Goal: Ask a question

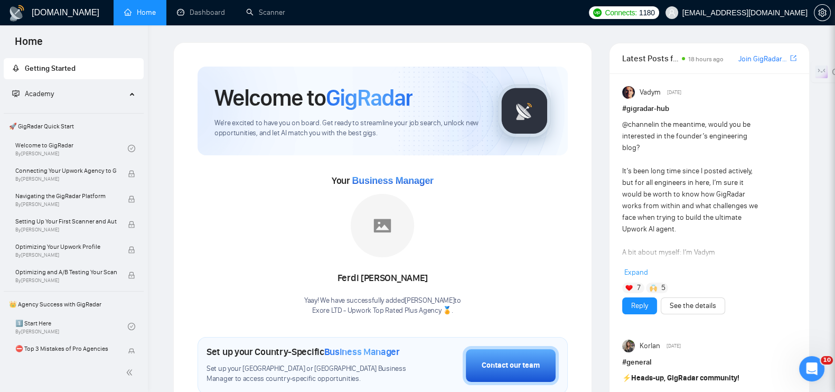
click at [812, 369] on icon "Open Intercom Messenger" at bounding box center [811, 368] width 7 height 8
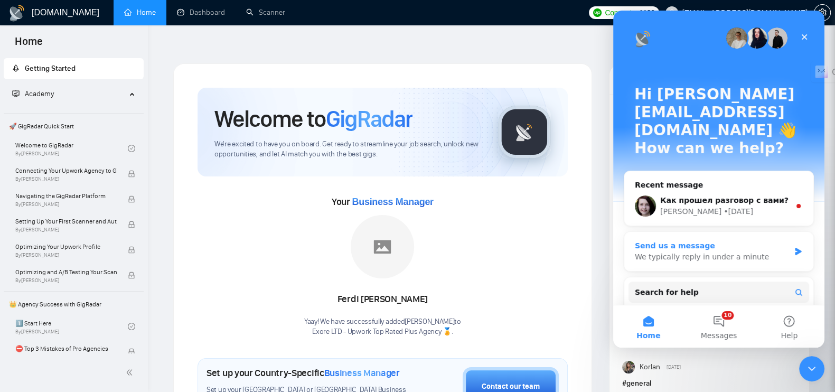
click at [695, 251] on div "We typically reply in under a minute" at bounding box center [712, 256] width 155 height 11
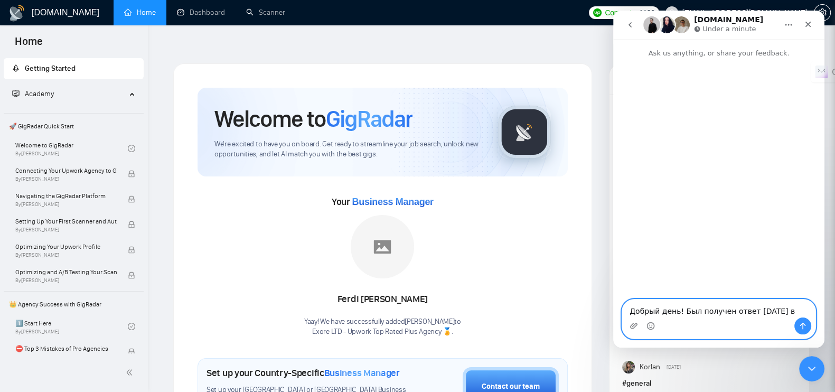
paste textarea ":12 AM"
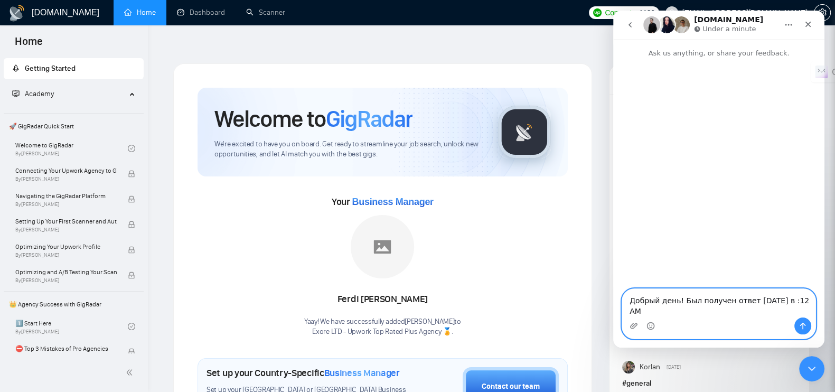
drag, startPoint x: 777, startPoint y: 312, endPoint x: 1448, endPoint y: 324, distance: 671.3
click at [777, 312] on textarea "Добрый день! Был получен ответ [DATE] в :12 AM" at bounding box center [718, 303] width 193 height 29
type textarea "Добрый день! Был получен ответ [DATE] в 4:12 AM"
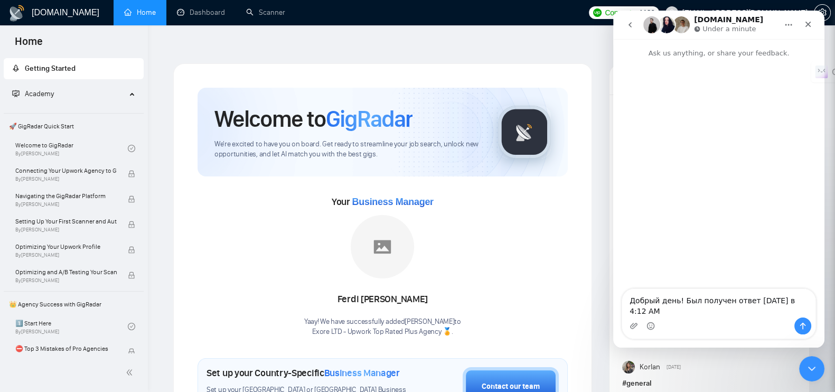
click at [705, 325] on div "Intercom messenger" at bounding box center [718, 325] width 193 height 17
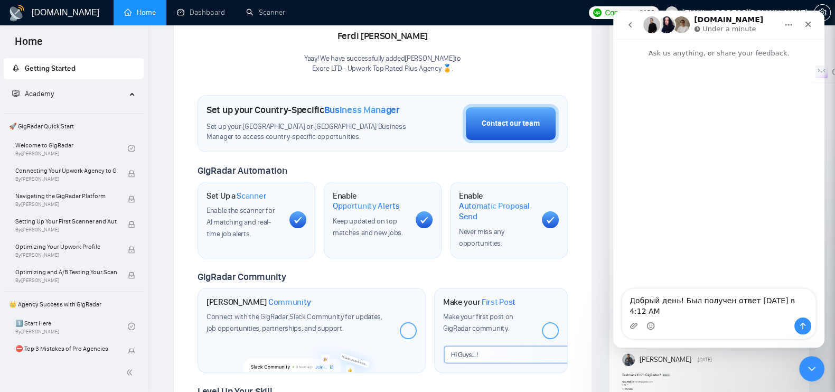
scroll to position [330, 0]
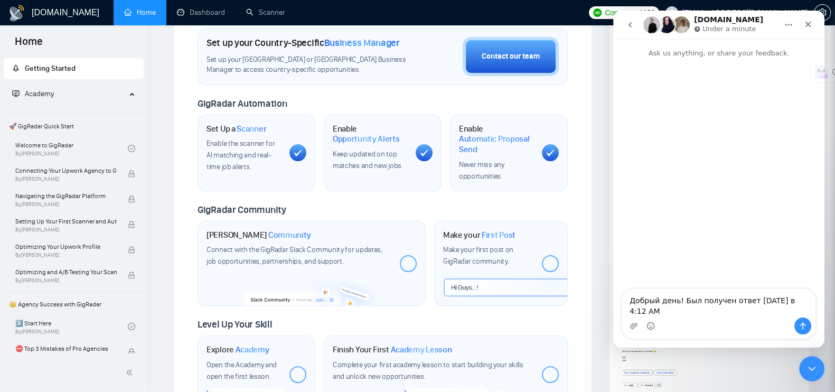
click at [613, 11] on lt-div at bounding box center [613, 11] width 0 height 0
select select "ru-ru"
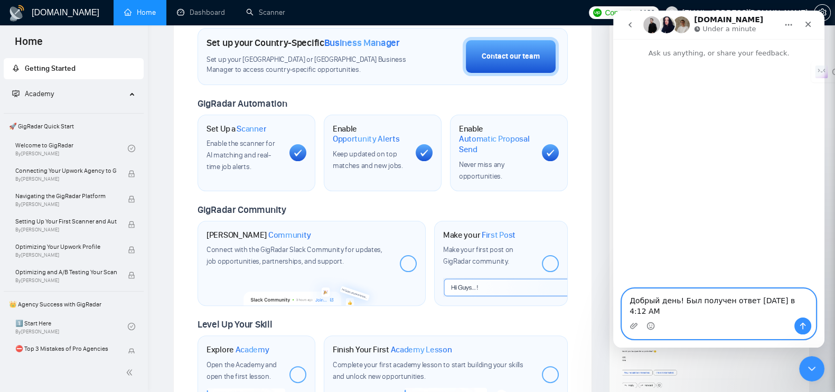
click at [681, 314] on textarea "Добрый день! Был получен ответ [DATE] в 4:12 AM" at bounding box center [718, 303] width 193 height 29
click at [807, 326] on button "Send a message…" at bounding box center [802, 325] width 17 height 17
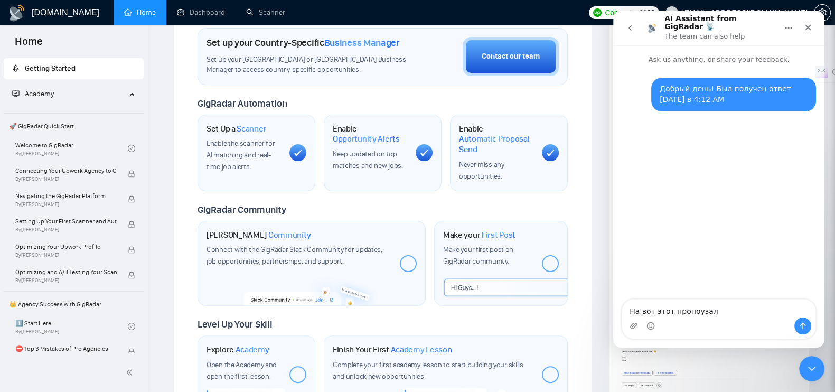
type textarea "На вот этот пропоузал"
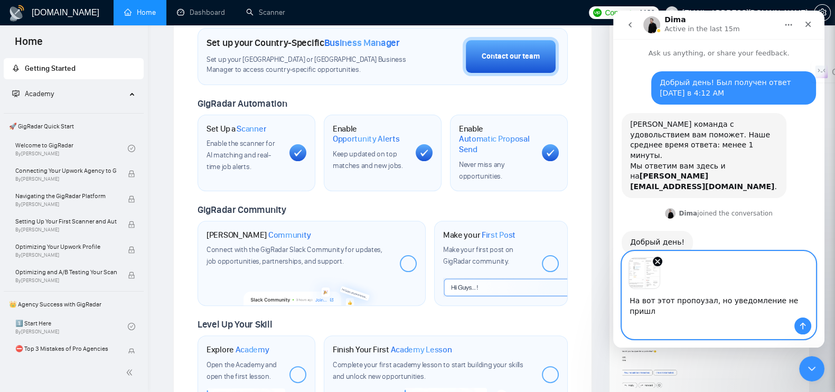
type textarea "На вот этот пропоузал, но уведомление не пришло"
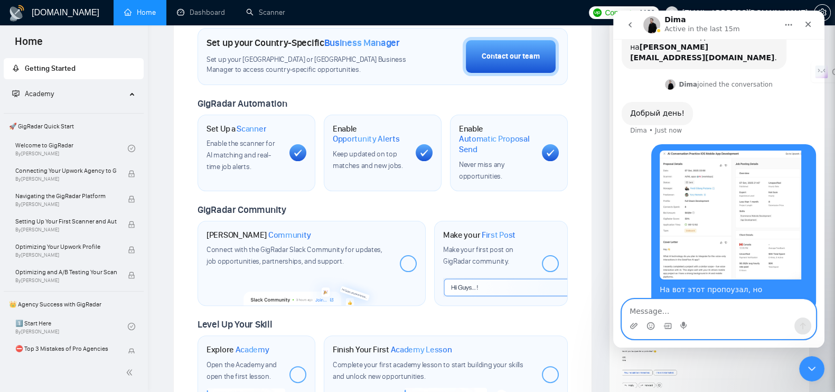
scroll to position [132, 0]
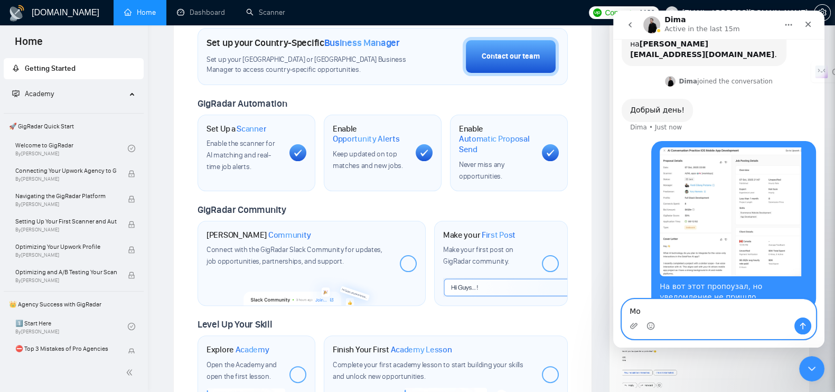
type textarea "М"
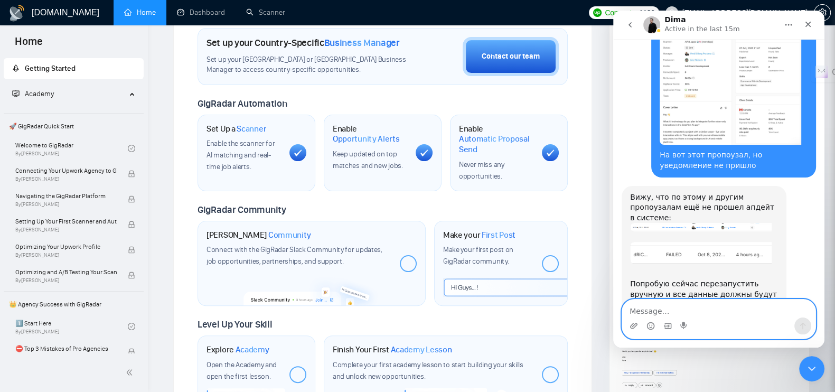
scroll to position [271, 0]
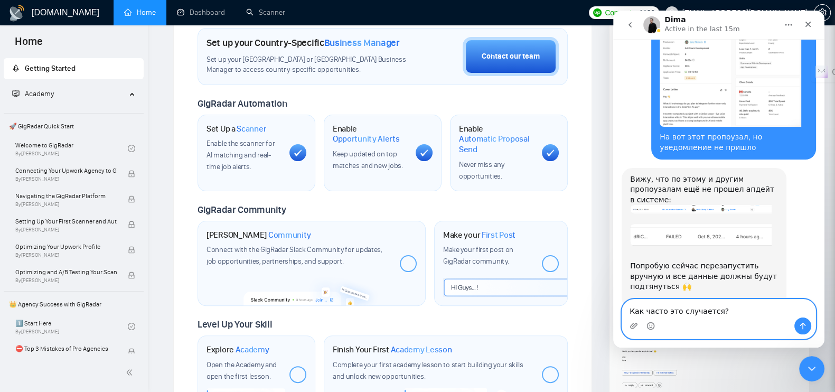
type textarea "Как часто это случается?"
click at [798, 325] on icon "Send a message…" at bounding box center [802, 326] width 8 height 8
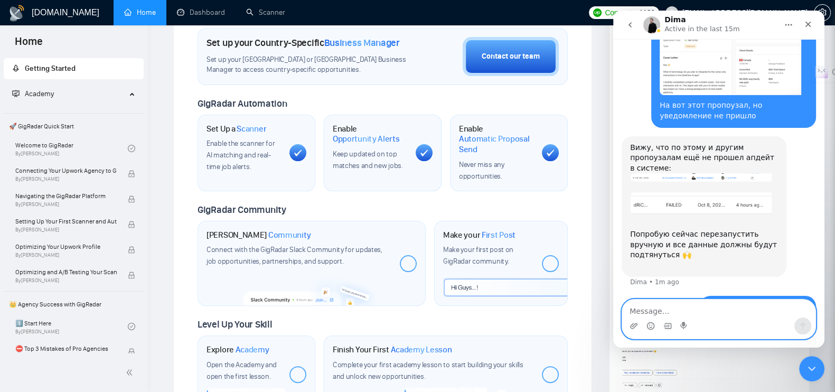
scroll to position [343, 0]
